Goal: Check status: Check status

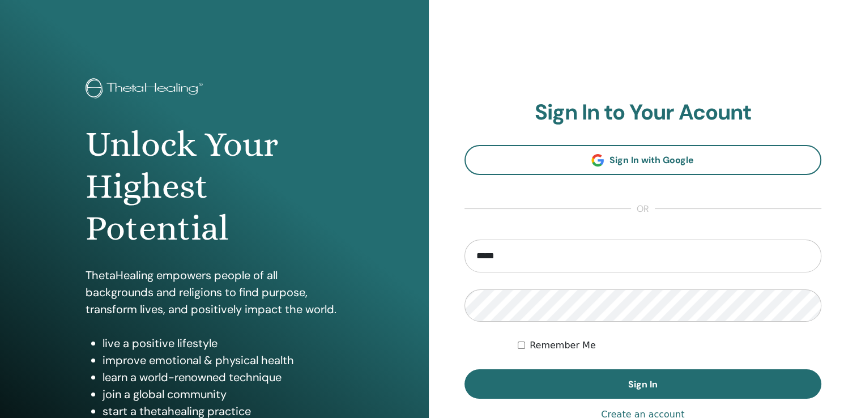
type input "**********"
click at [464, 369] on button "Sign In" at bounding box center [642, 383] width 357 height 29
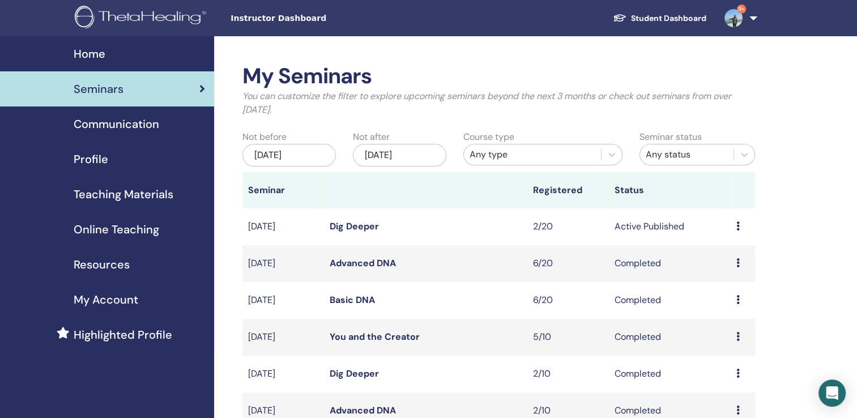
scroll to position [57, 0]
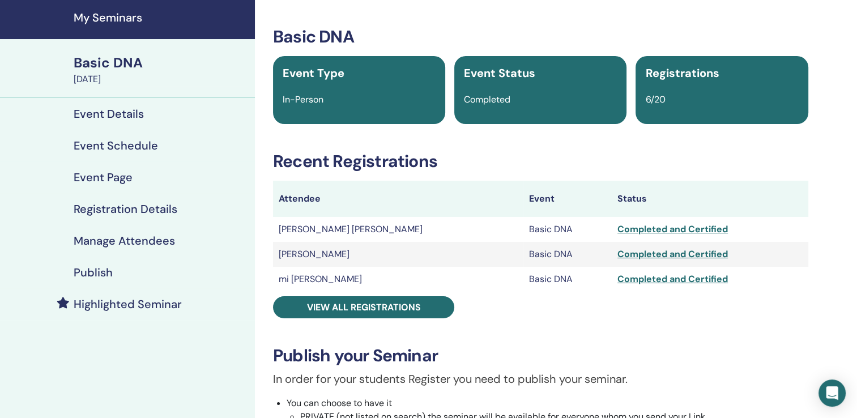
scroll to position [57, 0]
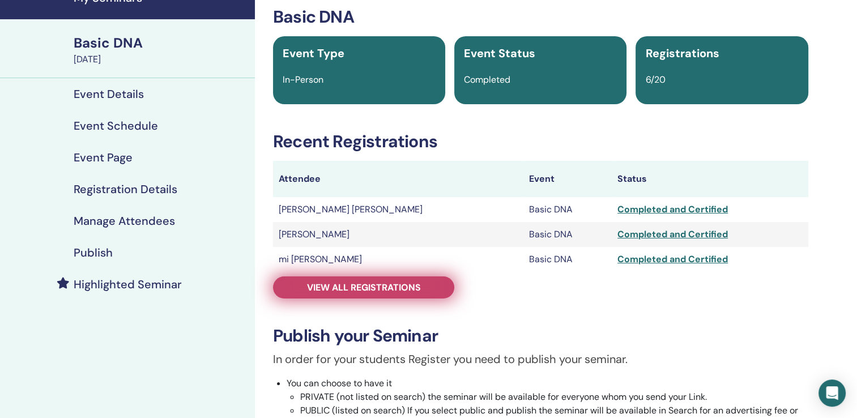
click at [334, 287] on span "View all registrations" at bounding box center [364, 287] width 114 height 12
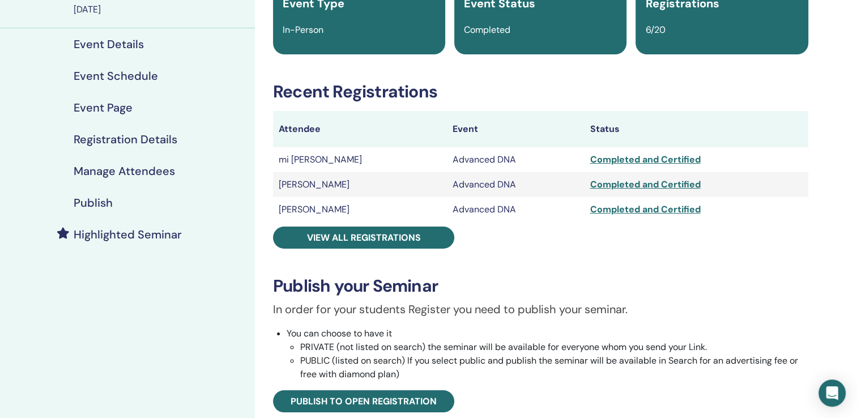
scroll to position [113, 0]
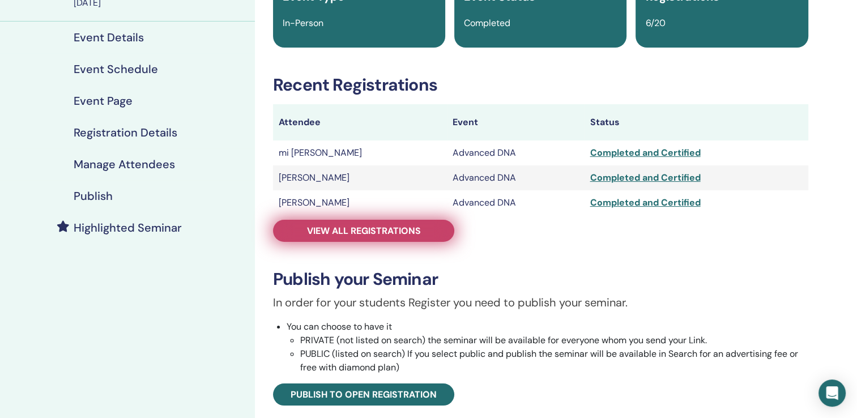
click at [319, 235] on span "View all registrations" at bounding box center [364, 231] width 114 height 12
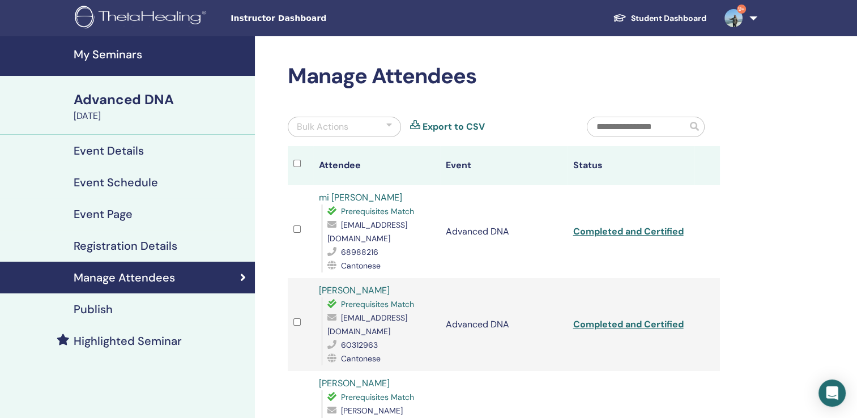
click at [521, 72] on h2 "Manage Attendees" at bounding box center [504, 76] width 432 height 26
